Goal: Transaction & Acquisition: Purchase product/service

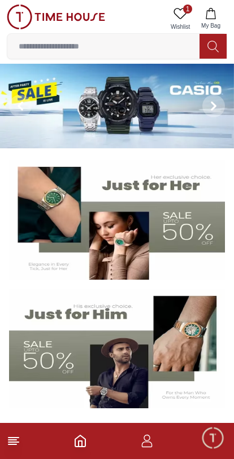
click at [190, 240] on img at bounding box center [116, 220] width 215 height 120
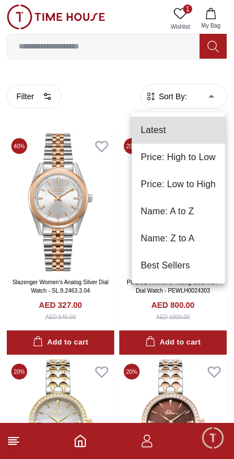
click at [207, 181] on li "Price: Low to High" at bounding box center [177, 184] width 93 height 27
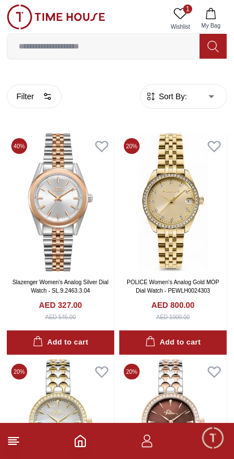
type input "*"
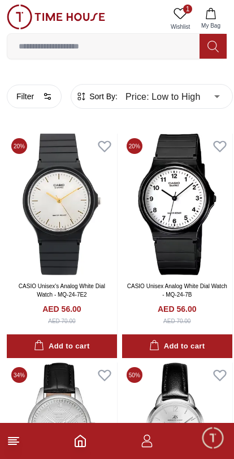
click at [18, 442] on line at bounding box center [13, 442] width 10 height 0
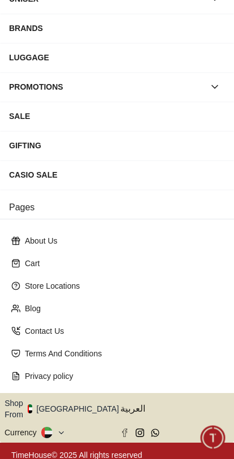
scroll to position [146, 0]
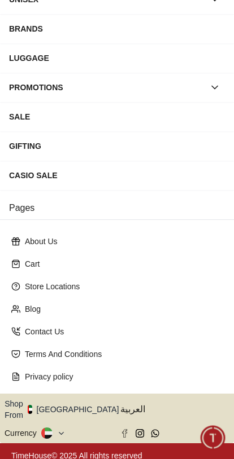
click at [123, 406] on icon "button" at bounding box center [125, 410] width 4 height 8
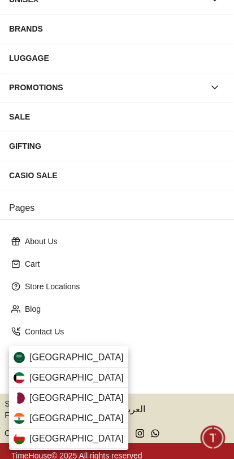
scroll to position [0, 0]
click at [96, 358] on div "[GEOGRAPHIC_DATA]" at bounding box center [68, 357] width 119 height 20
